Goal: Find specific page/section: Find specific page/section

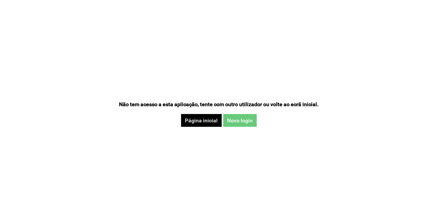
click at [248, 120] on button "Novo login" at bounding box center [240, 120] width 34 height 13
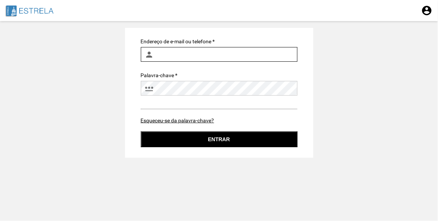
type input "[PERSON_NAME][EMAIL_ADDRESS][PERSON_NAME][DOMAIN_NAME]"
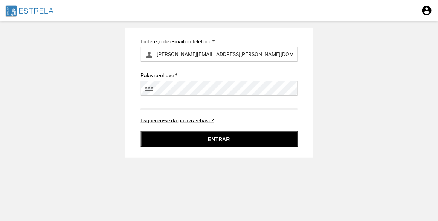
click at [218, 137] on button "Entrar" at bounding box center [219, 139] width 157 height 16
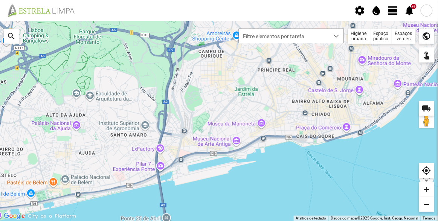
click at [304, 38] on span "Filtre elementos por tarefa" at bounding box center [284, 36] width 90 height 14
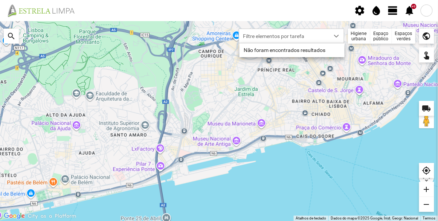
click at [403, 36] on div "Espaços verdes" at bounding box center [403, 36] width 23 height 15
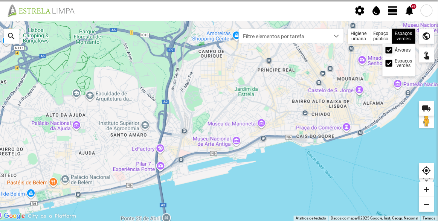
click at [391, 50] on div at bounding box center [389, 50] width 7 height 7
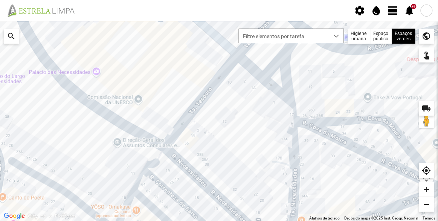
click at [285, 38] on span "Filtre elementos por tarefa" at bounding box center [284, 36] width 90 height 14
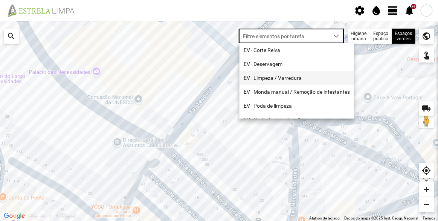
click at [272, 78] on li "EV - Limpeza / Varredura" at bounding box center [297, 78] width 114 height 14
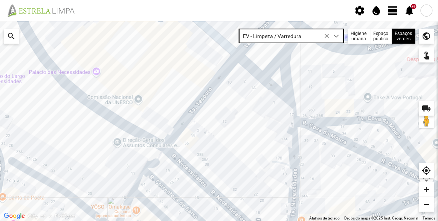
click at [213, 114] on div at bounding box center [219, 121] width 438 height 200
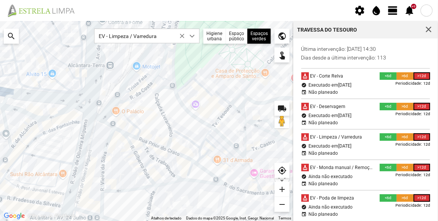
drag, startPoint x: 136, startPoint y: 158, endPoint x: 200, endPoint y: 142, distance: 66.0
click at [200, 142] on div at bounding box center [146, 121] width 293 height 200
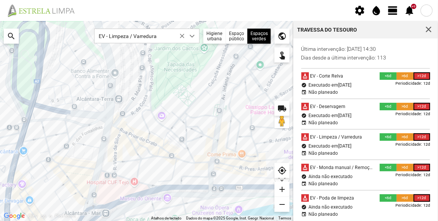
drag, startPoint x: 220, startPoint y: 144, endPoint x: 181, endPoint y: 139, distance: 39.8
click at [181, 139] on div at bounding box center [146, 121] width 293 height 200
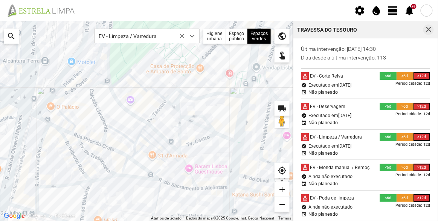
click at [430, 26] on button "button" at bounding box center [428, 29] width 11 height 11
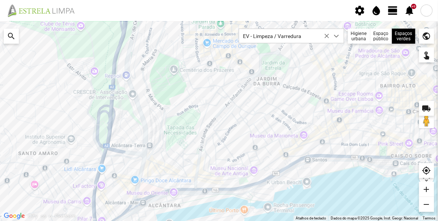
drag, startPoint x: 261, startPoint y: 107, endPoint x: 204, endPoint y: 132, distance: 62.0
click at [205, 132] on div at bounding box center [219, 121] width 438 height 200
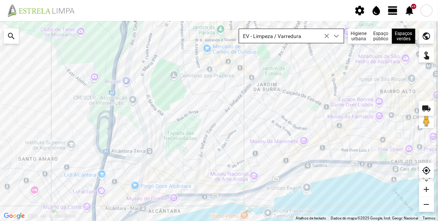
click at [329, 35] on icon at bounding box center [326, 36] width 5 height 5
click at [332, 36] on div "dropdown trigger" at bounding box center [337, 36] width 15 height 14
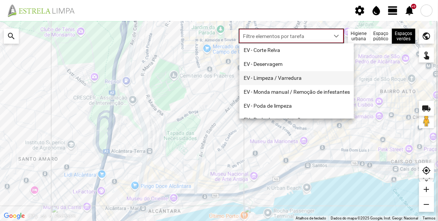
click at [289, 81] on li "EV - Limpeza / Varredura" at bounding box center [297, 78] width 114 height 14
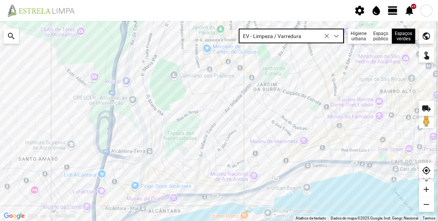
click at [374, 139] on div at bounding box center [219, 121] width 438 height 200
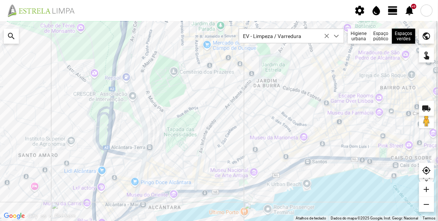
drag, startPoint x: 354, startPoint y: 124, endPoint x: 349, endPoint y: 119, distance: 6.7
click at [349, 119] on div at bounding box center [219, 121] width 438 height 200
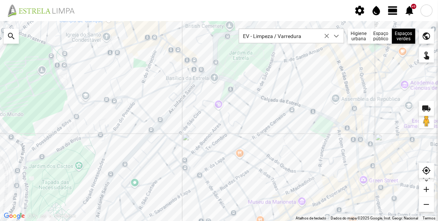
drag, startPoint x: 255, startPoint y: 85, endPoint x: 205, endPoint y: 104, distance: 53.5
click at [205, 106] on div at bounding box center [219, 121] width 438 height 200
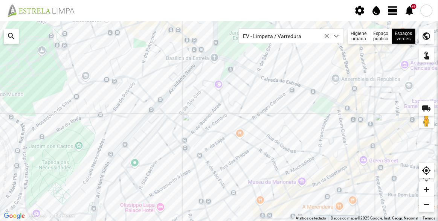
drag, startPoint x: 256, startPoint y: 137, endPoint x: 254, endPoint y: 112, distance: 24.9
click at [254, 112] on div at bounding box center [219, 121] width 438 height 200
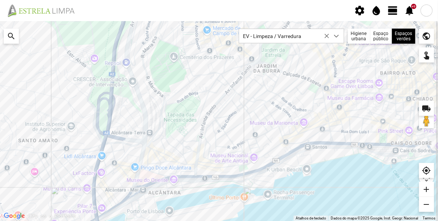
drag, startPoint x: 273, startPoint y: 128, endPoint x: 268, endPoint y: 127, distance: 6.0
click at [268, 127] on div at bounding box center [219, 121] width 438 height 200
drag, startPoint x: 287, startPoint y: 127, endPoint x: 279, endPoint y: 130, distance: 8.8
click at [279, 130] on div at bounding box center [219, 121] width 438 height 200
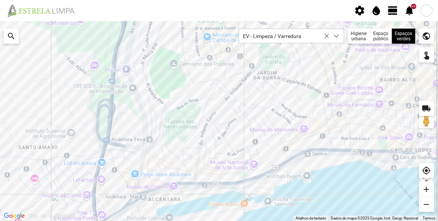
drag, startPoint x: 261, startPoint y: 112, endPoint x: 259, endPoint y: 116, distance: 4.4
click at [259, 116] on div at bounding box center [219, 121] width 438 height 200
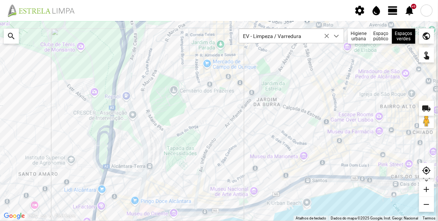
drag, startPoint x: 264, startPoint y: 101, endPoint x: 262, endPoint y: 124, distance: 23.8
click at [262, 124] on div at bounding box center [219, 121] width 438 height 200
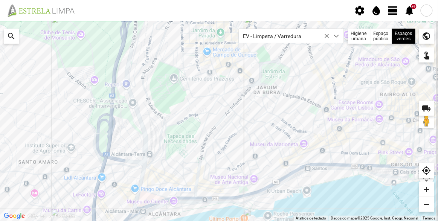
drag, startPoint x: 259, startPoint y: 142, endPoint x: 259, endPoint y: 128, distance: 14.7
click at [259, 128] on div at bounding box center [219, 121] width 438 height 200
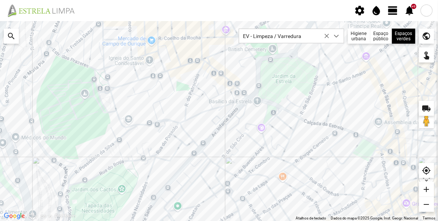
drag, startPoint x: 306, startPoint y: 96, endPoint x: 304, endPoint y: 112, distance: 15.9
click at [304, 112] on div at bounding box center [219, 121] width 438 height 200
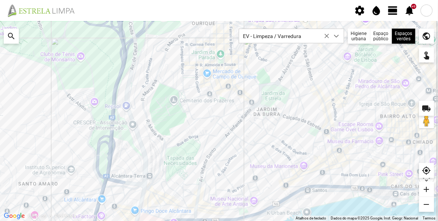
click at [253, 105] on div at bounding box center [219, 121] width 438 height 200
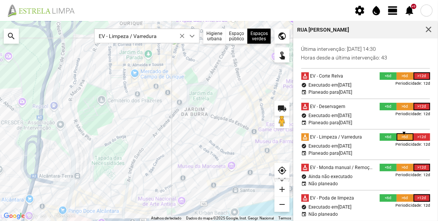
click at [152, 135] on div at bounding box center [146, 121] width 293 height 200
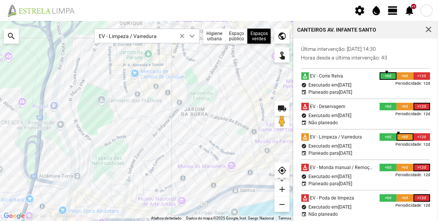
click at [183, 122] on div at bounding box center [146, 121] width 293 height 200
click at [431, 30] on span "button" at bounding box center [428, 29] width 7 height 7
